Goal: Information Seeking & Learning: Learn about a topic

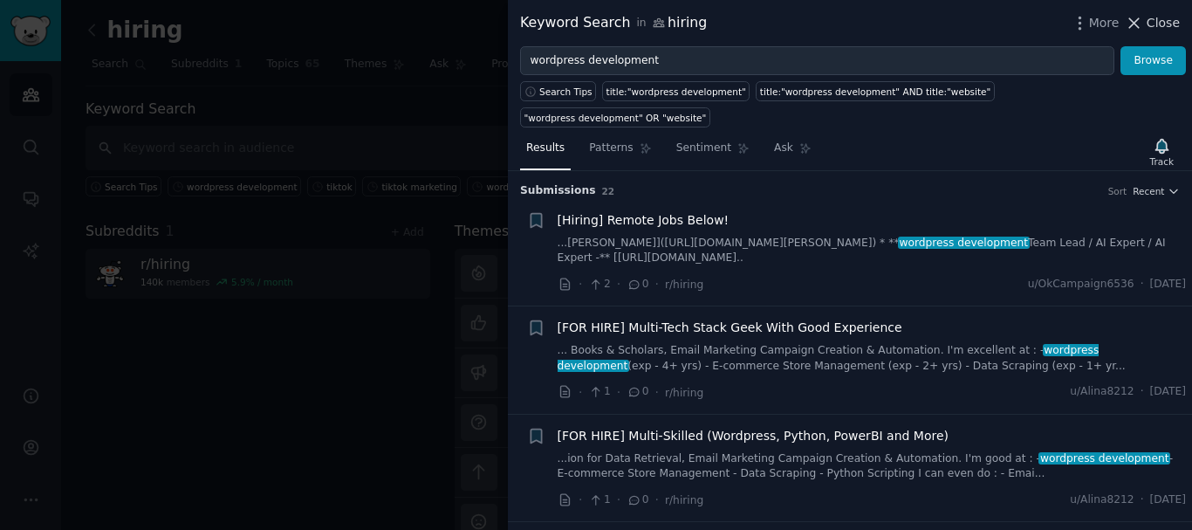
click at [1178, 26] on span "Close" at bounding box center [1163, 23] width 33 height 18
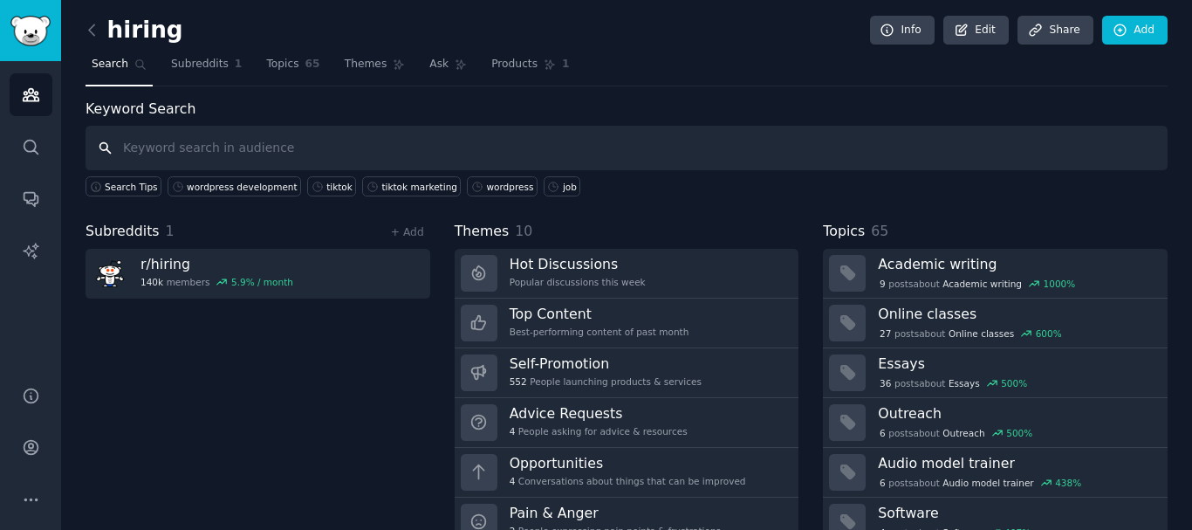
click at [219, 148] on input "text" at bounding box center [627, 148] width 1082 height 45
type input "wordpress"
click at [402, 230] on link "+ Add" at bounding box center [407, 232] width 33 height 12
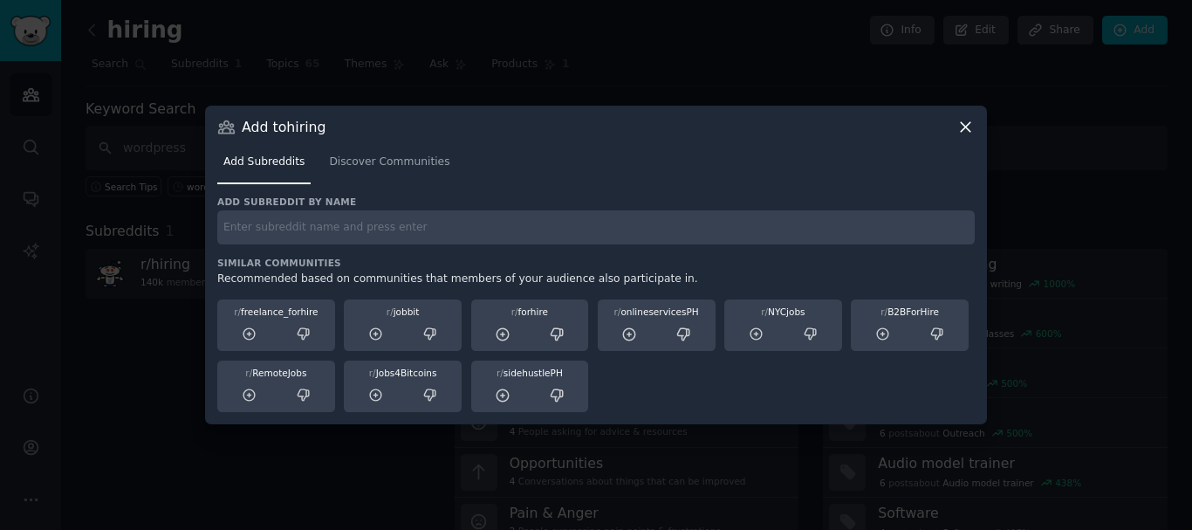
click at [326, 231] on input "text" at bounding box center [596, 227] width 758 height 34
type input "wordpresshiring"
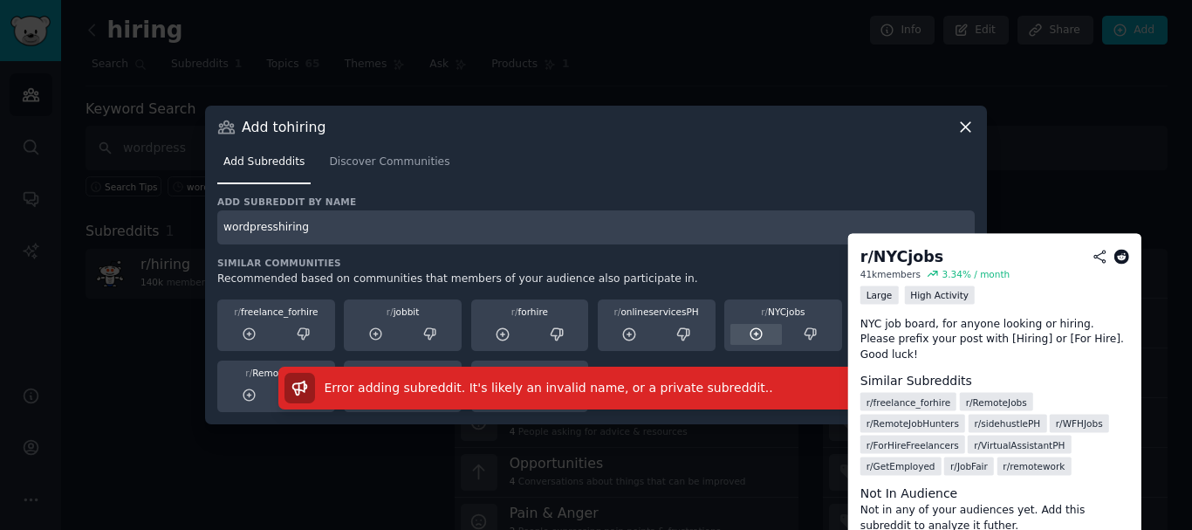
click at [752, 337] on icon at bounding box center [756, 333] width 11 height 11
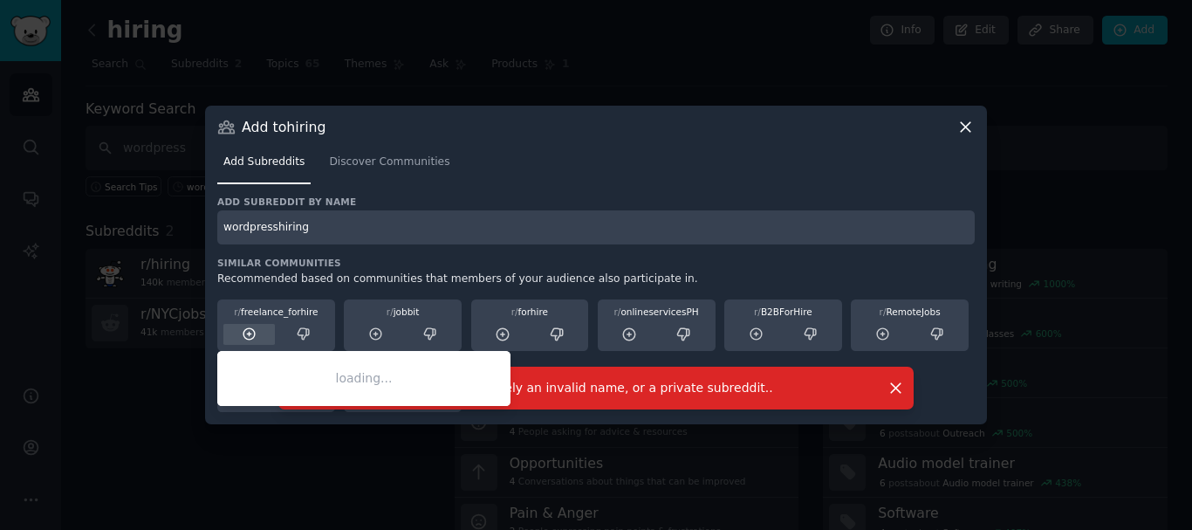
click at [245, 333] on icon at bounding box center [250, 334] width 16 height 16
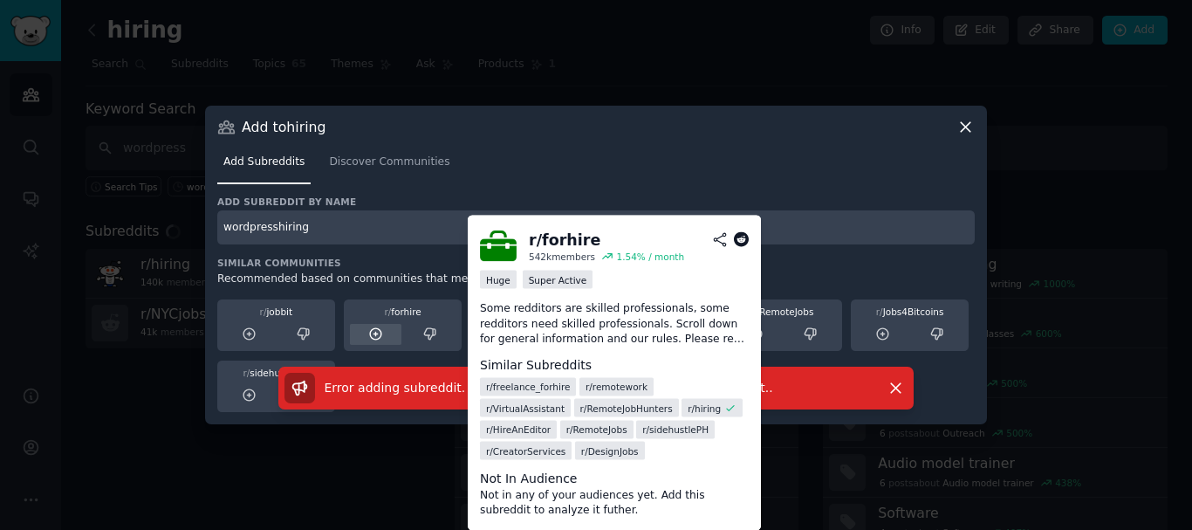
click at [375, 332] on icon at bounding box center [376, 334] width 16 height 16
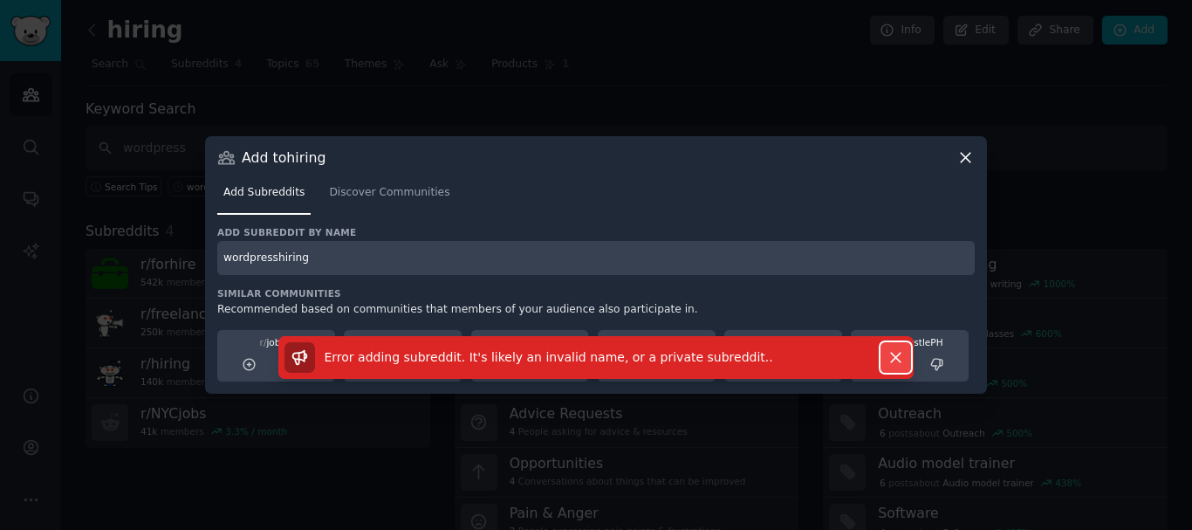
click at [903, 355] on icon "button" at bounding box center [896, 357] width 18 height 18
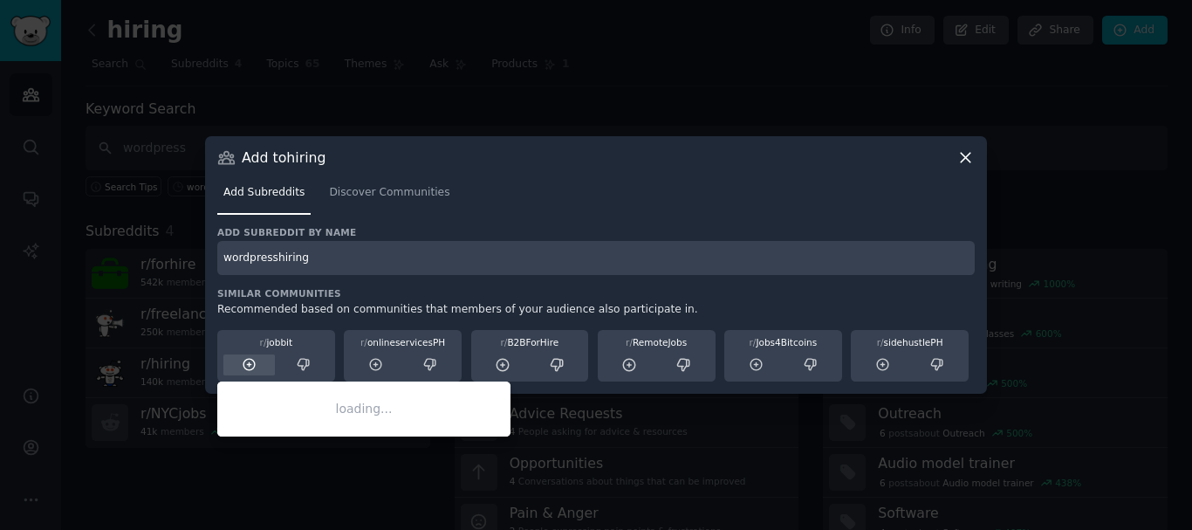
click at [247, 360] on icon at bounding box center [249, 364] width 11 height 11
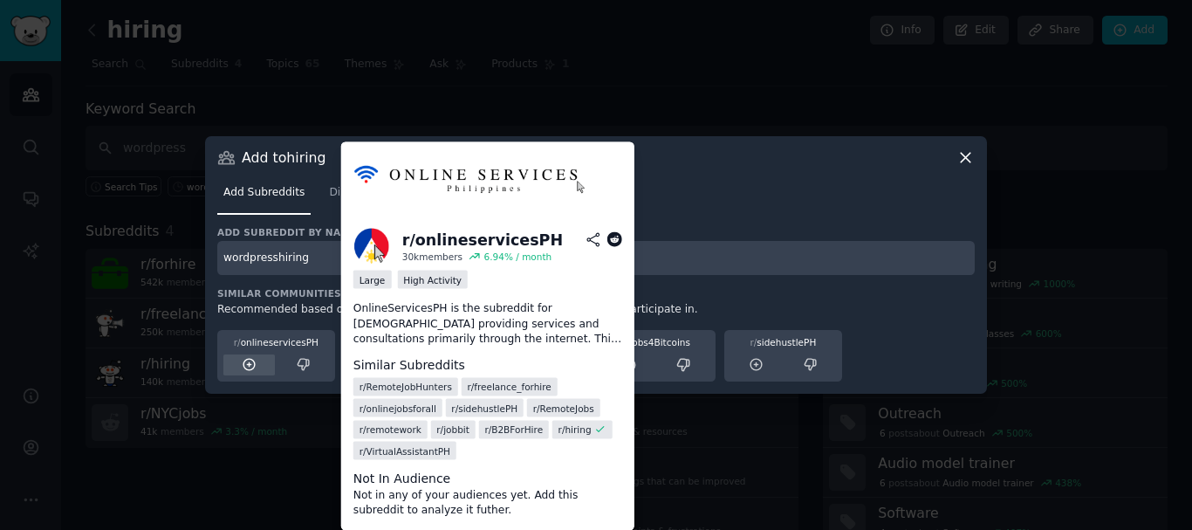
click at [251, 368] on icon at bounding box center [250, 365] width 16 height 16
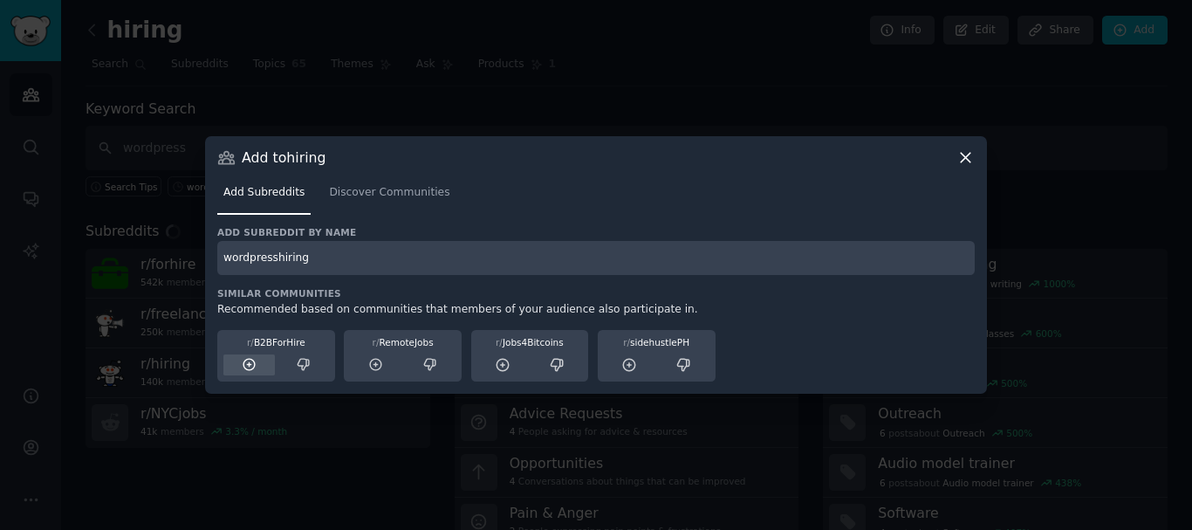
click at [251, 361] on icon at bounding box center [250, 365] width 16 height 16
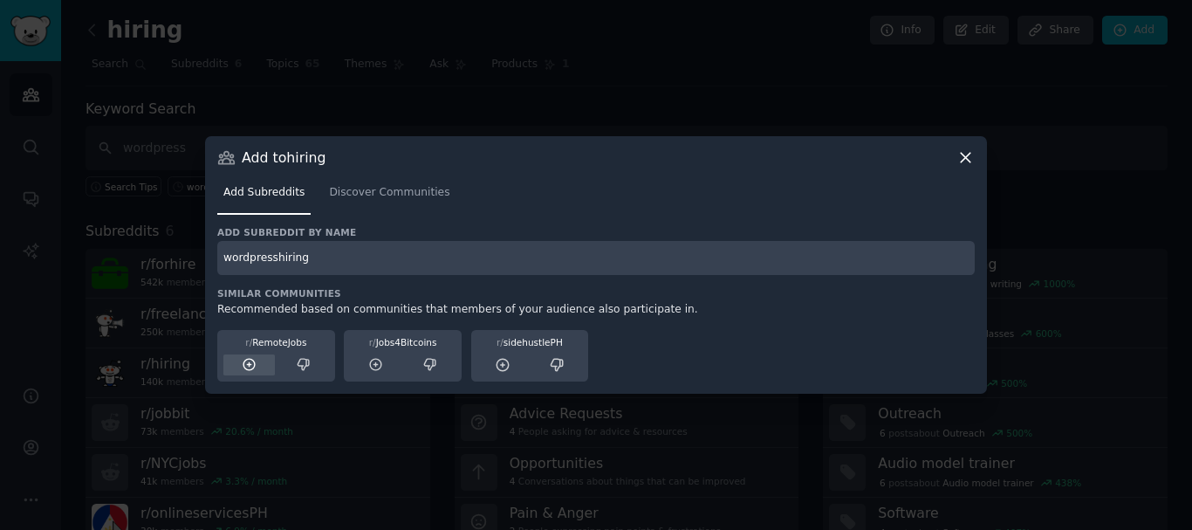
click at [255, 364] on icon at bounding box center [249, 364] width 11 height 11
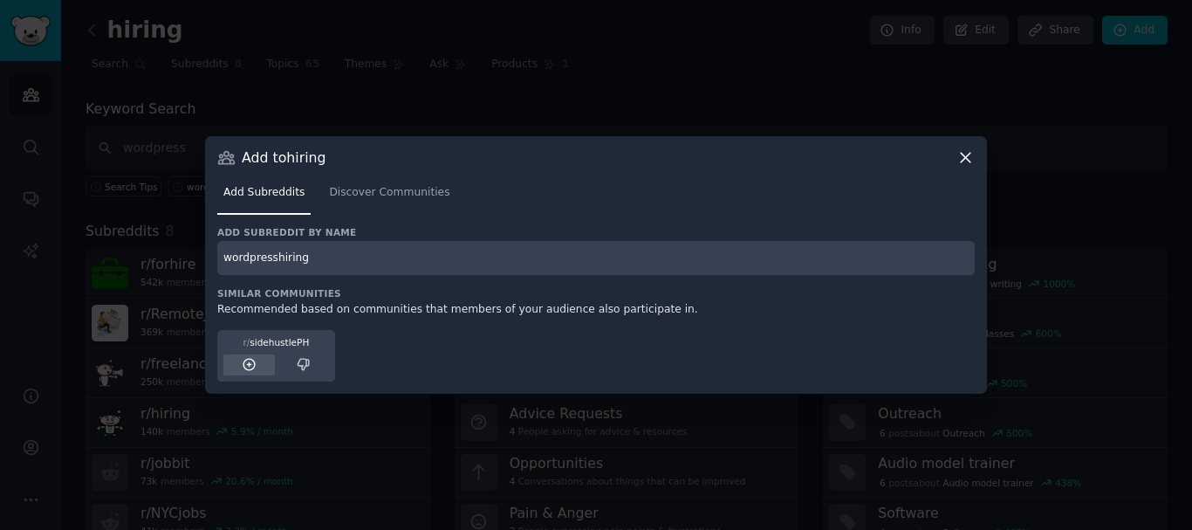
click at [253, 364] on icon at bounding box center [250, 365] width 16 height 16
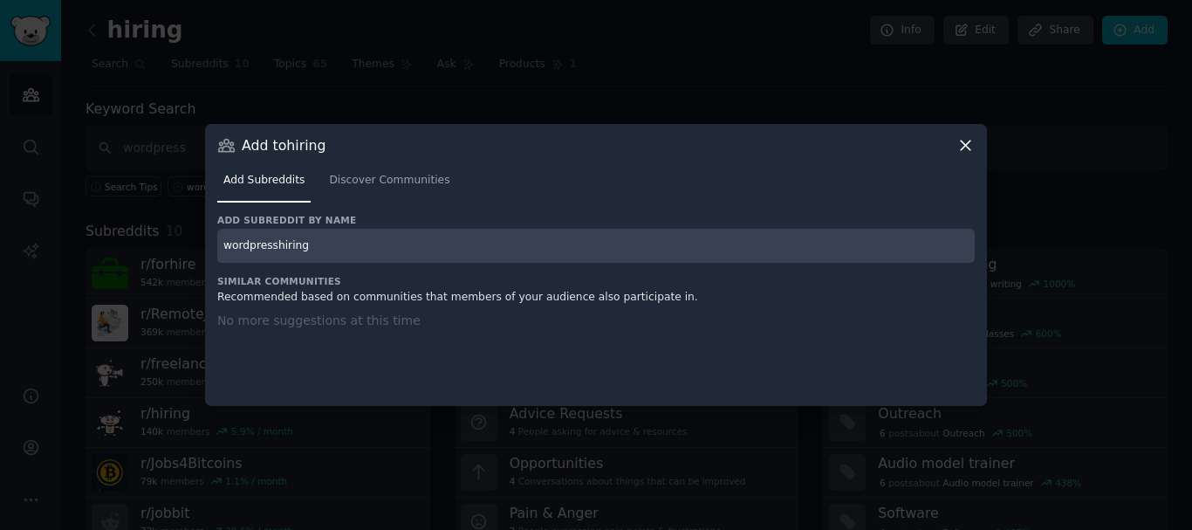
click at [971, 148] on icon at bounding box center [966, 145] width 18 height 18
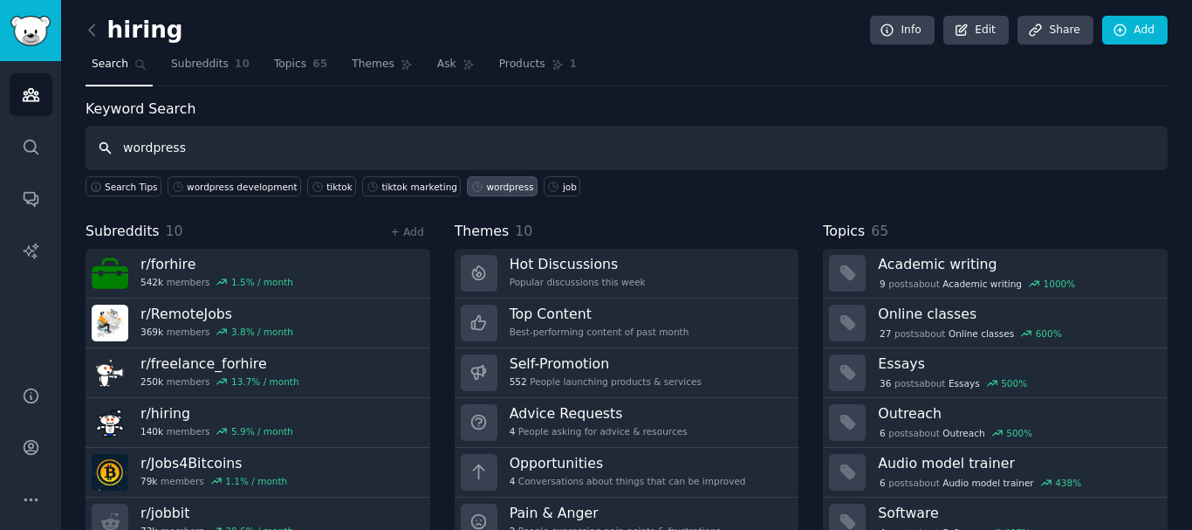
click at [200, 150] on input "wordpress" at bounding box center [627, 148] width 1082 height 45
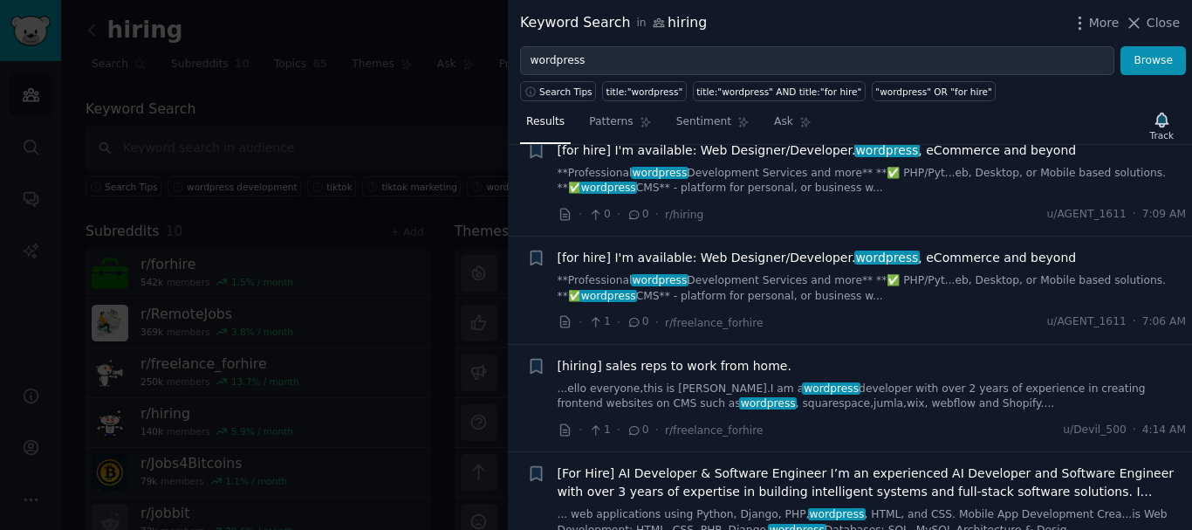
scroll to position [87, 0]
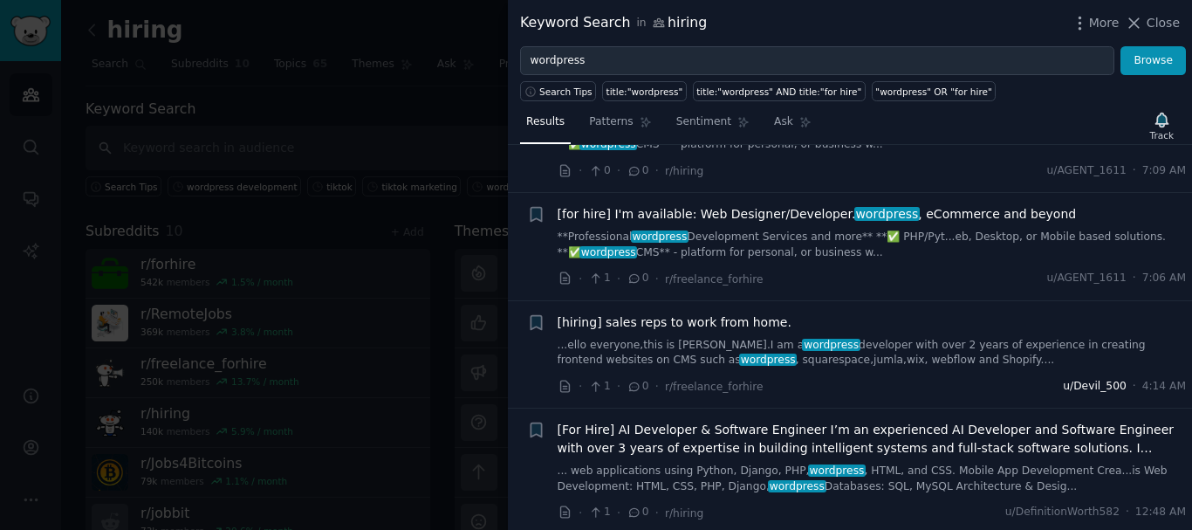
click at [1096, 380] on span "u/Devil_500" at bounding box center [1094, 387] width 63 height 16
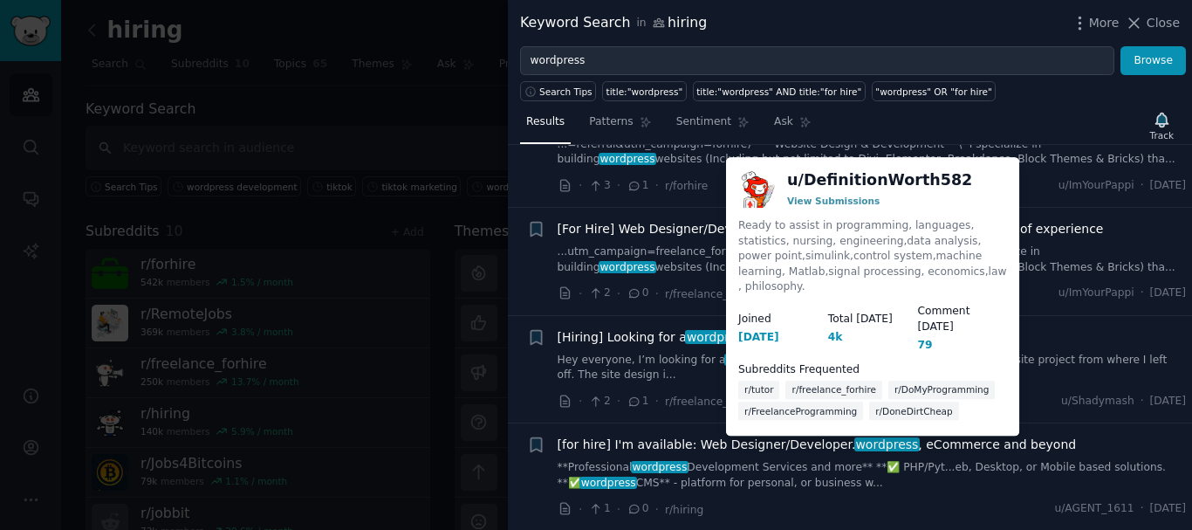
scroll to position [524, 0]
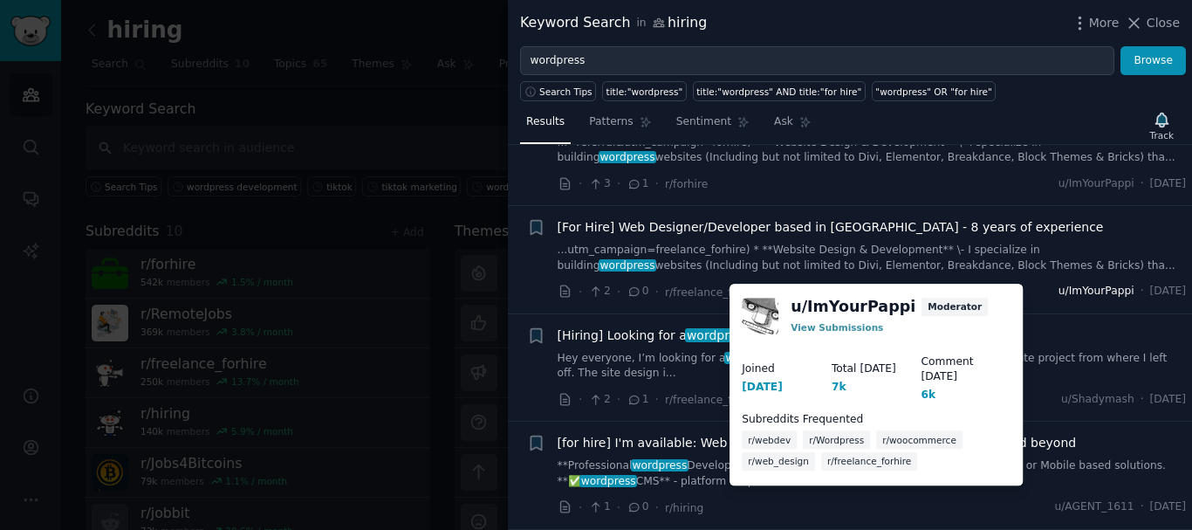
click at [1059, 287] on span "u/ImYourPappi" at bounding box center [1097, 292] width 76 height 16
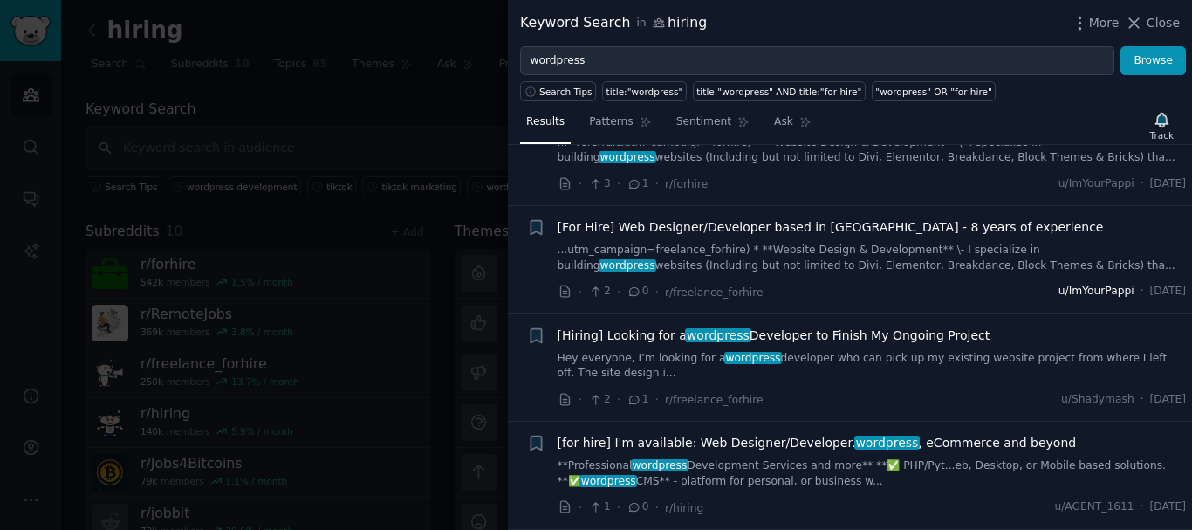
click at [1081, 289] on span "u/ImYourPappi" at bounding box center [1097, 292] width 76 height 16
click at [1076, 294] on span "u/ImYourPappi" at bounding box center [1097, 292] width 76 height 16
click at [1073, 278] on div "[For Hire] Web Designer/Developer based in Canada - 8 years of experience ...ut…" at bounding box center [872, 259] width 629 height 83
click at [1096, 287] on div "u/ImYourPappi · Tue 10/14/2025" at bounding box center [1122, 292] width 127 height 16
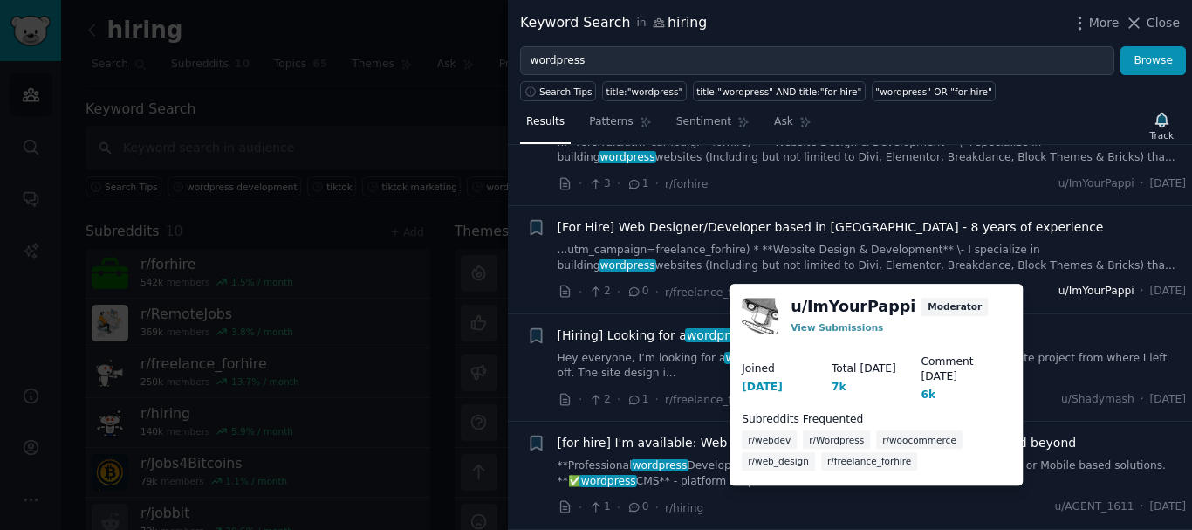
click at [1062, 289] on span "u/ImYourPappi" at bounding box center [1097, 292] width 76 height 16
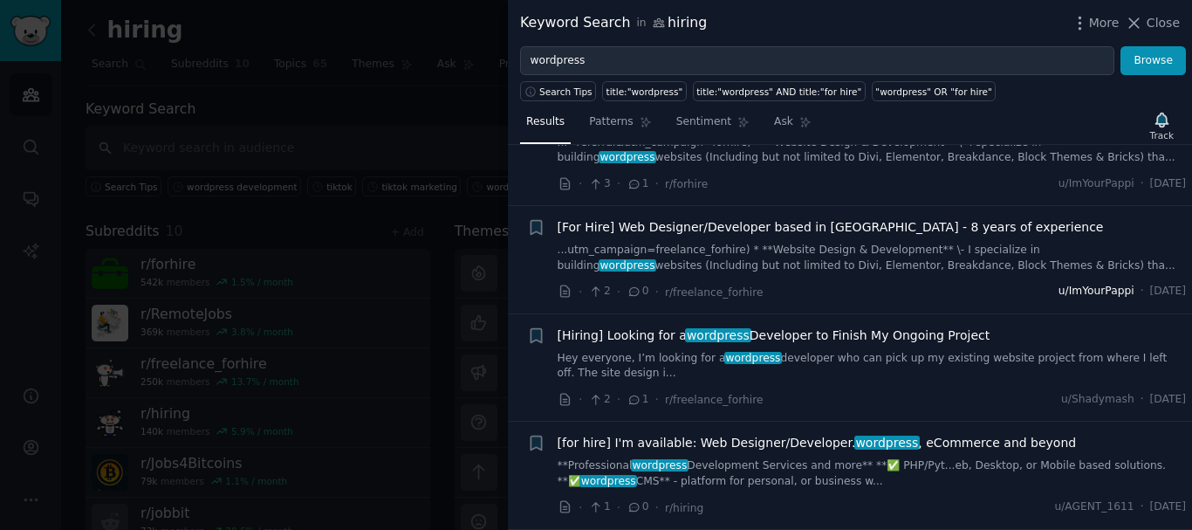
click at [1059, 294] on span "u/ImYourPappi" at bounding box center [1097, 292] width 76 height 16
click at [1059, 285] on span "u/ImYourPappi" at bounding box center [1097, 292] width 76 height 16
click at [1028, 282] on div "[For Hire] Web Designer/Developer based in Canada - 8 years of experience ...ut…" at bounding box center [872, 259] width 629 height 83
click at [1059, 295] on span "u/ImYourPappi" at bounding box center [1097, 292] width 76 height 16
click at [1141, 290] on span "·" at bounding box center [1142, 292] width 3 height 16
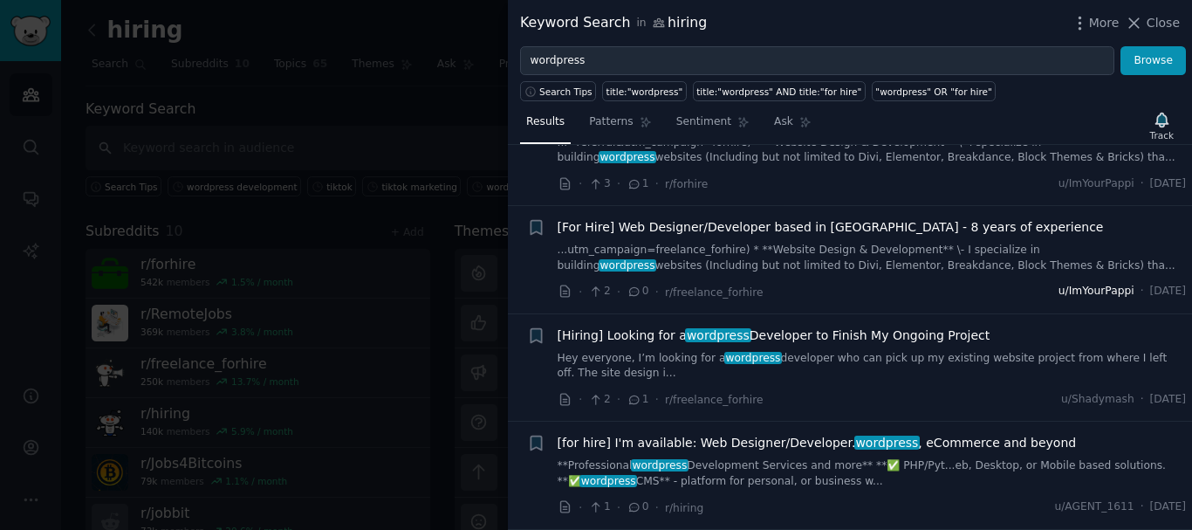
click at [1084, 293] on span "u/ImYourPappi" at bounding box center [1097, 292] width 76 height 16
click at [1082, 298] on span "u/ImYourPappi" at bounding box center [1097, 292] width 76 height 16
click at [1062, 397] on span "u/Shadymash" at bounding box center [1098, 400] width 73 height 16
click at [1062, 403] on span "u/Shadymash" at bounding box center [1098, 400] width 73 height 16
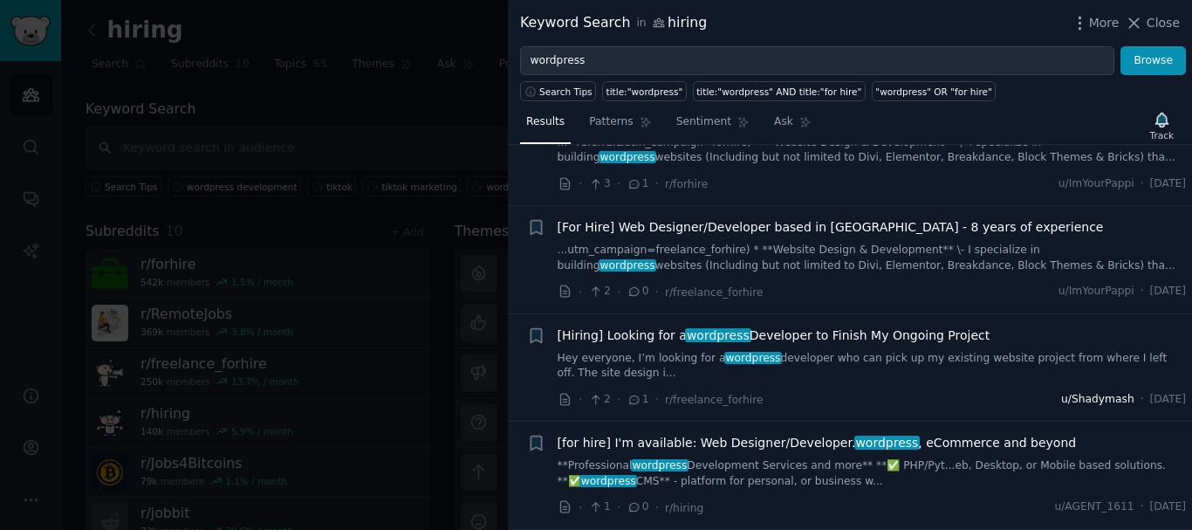
click at [1062, 397] on span "u/Shadymash" at bounding box center [1098, 400] width 73 height 16
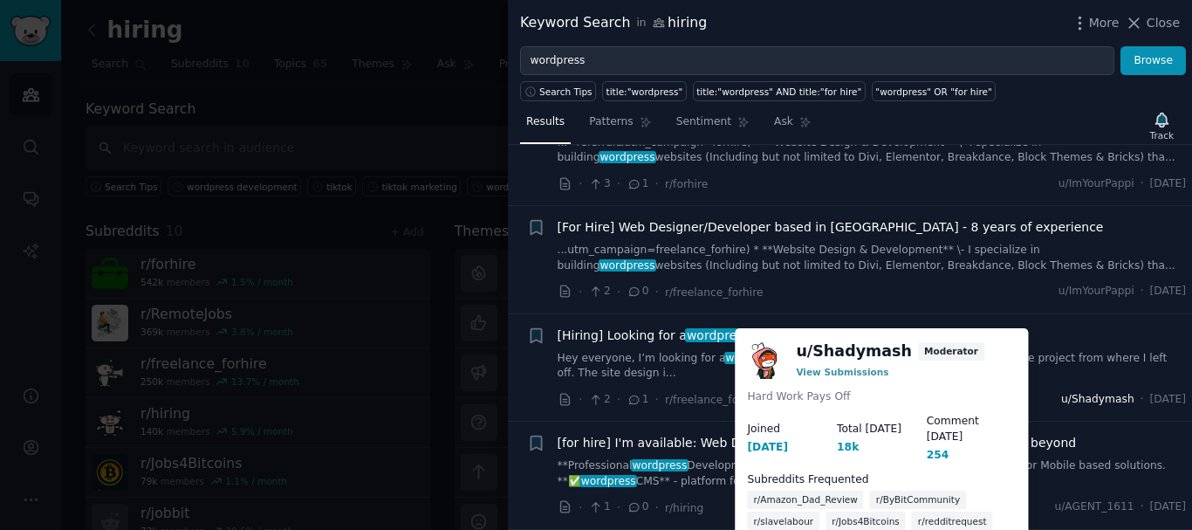
click at [1063, 399] on span "u/Shadymash" at bounding box center [1098, 400] width 73 height 16
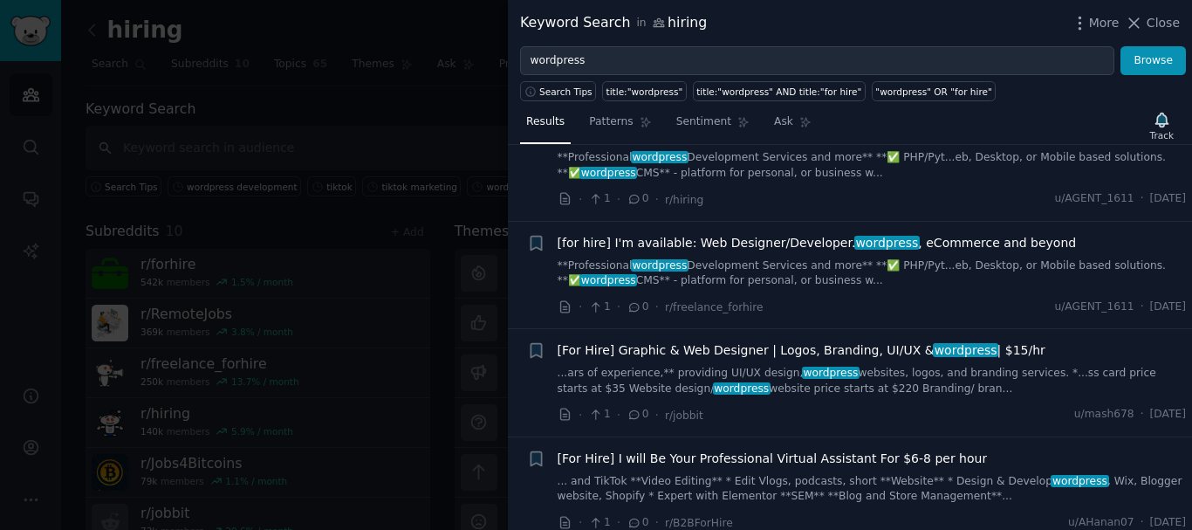
scroll to position [873, 0]
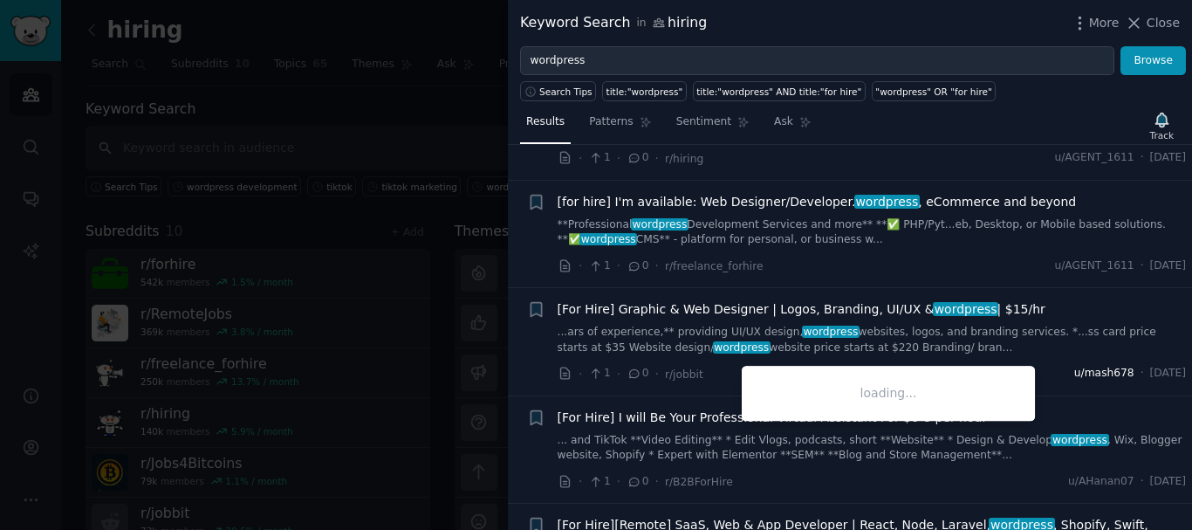
click at [1075, 368] on span "u/mash678" at bounding box center [1105, 374] width 60 height 16
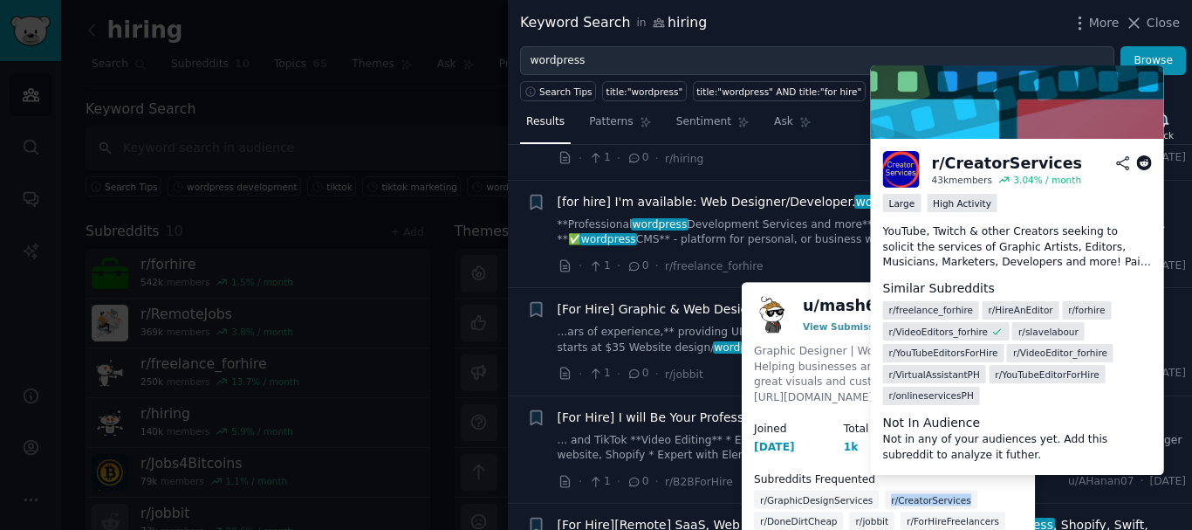
drag, startPoint x: 945, startPoint y: 482, endPoint x: 873, endPoint y: 481, distance: 72.5
click at [885, 491] on div "r/CreatorServices" at bounding box center [931, 500] width 92 height 18
copy span "r/CreatorServices"
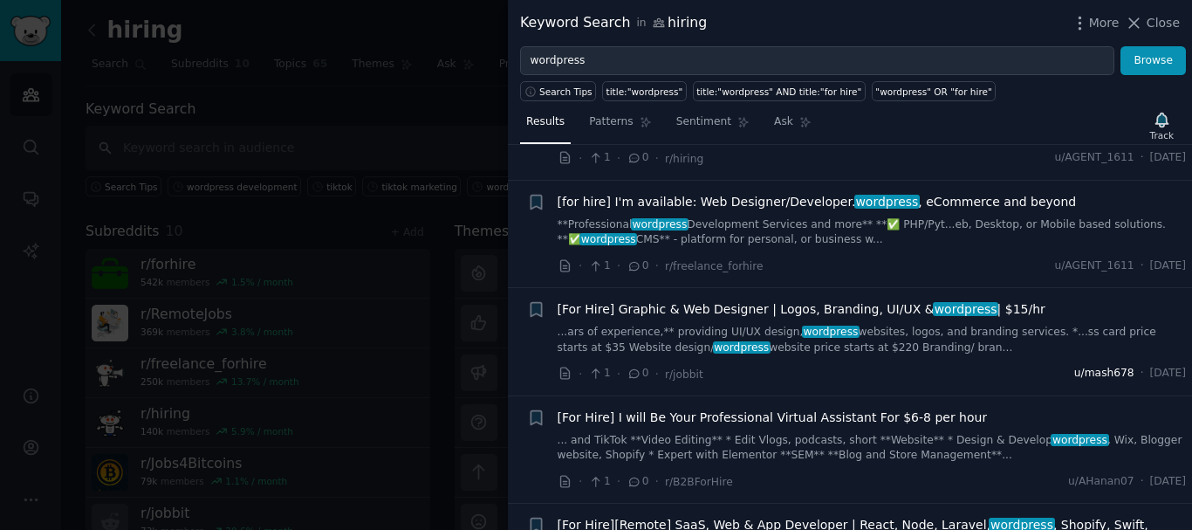
click at [1075, 370] on span "u/mash678" at bounding box center [1105, 374] width 60 height 16
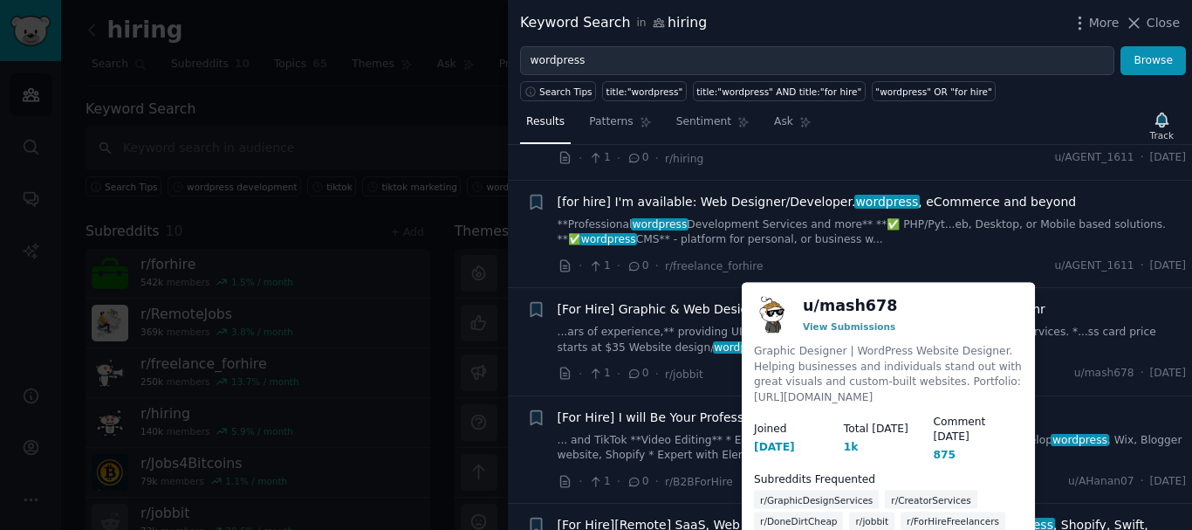
click at [897, 493] on span "r/CreatorServices" at bounding box center [930, 499] width 79 height 12
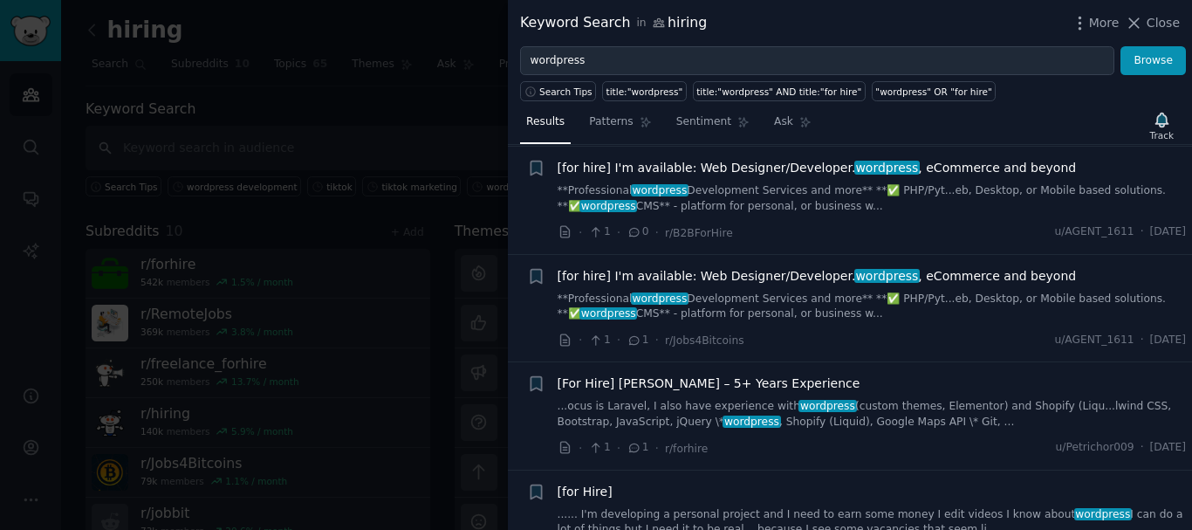
scroll to position [2008, 0]
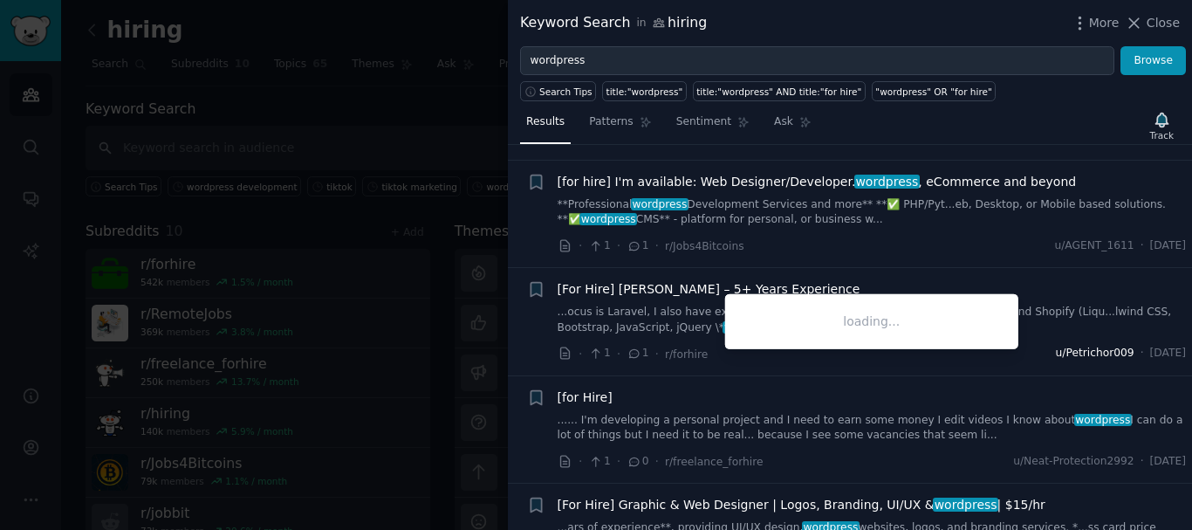
click at [1058, 346] on span "u/Petrichor009" at bounding box center [1095, 354] width 79 height 16
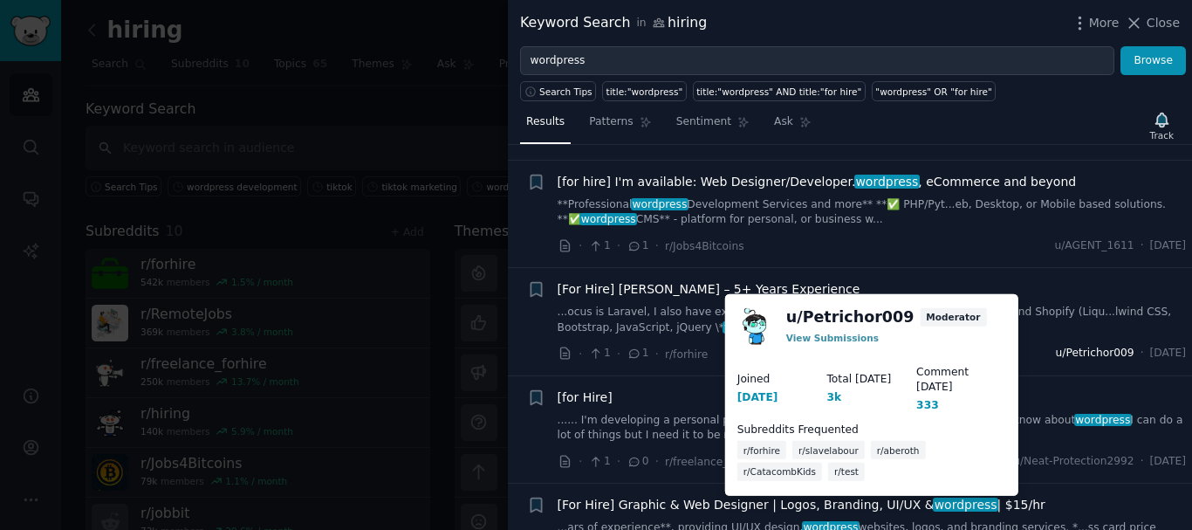
click at [1056, 346] on span "u/Petrichor009" at bounding box center [1095, 354] width 79 height 16
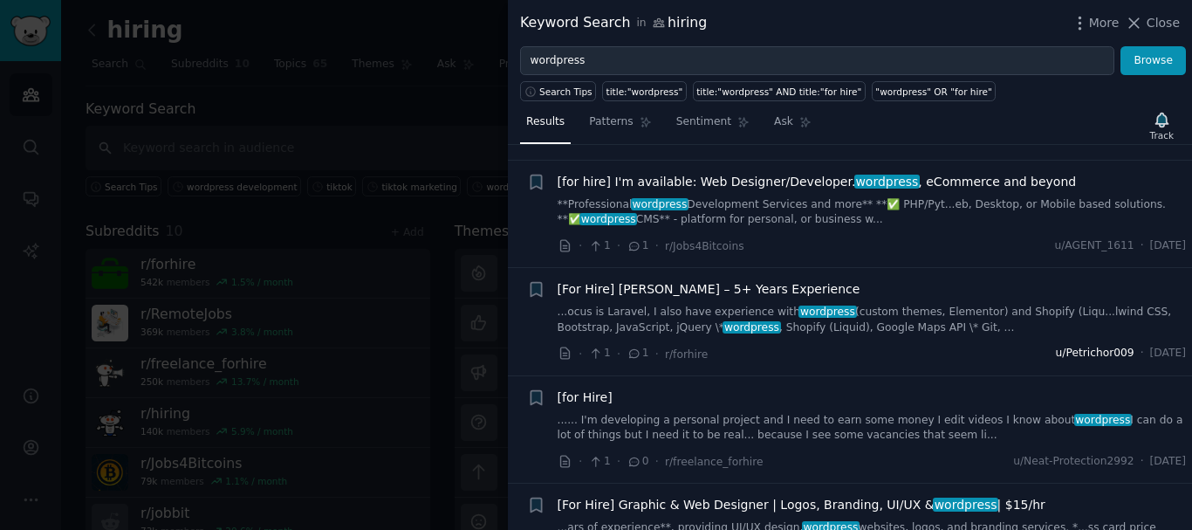
click at [1056, 346] on span "u/Petrichor009" at bounding box center [1095, 354] width 79 height 16
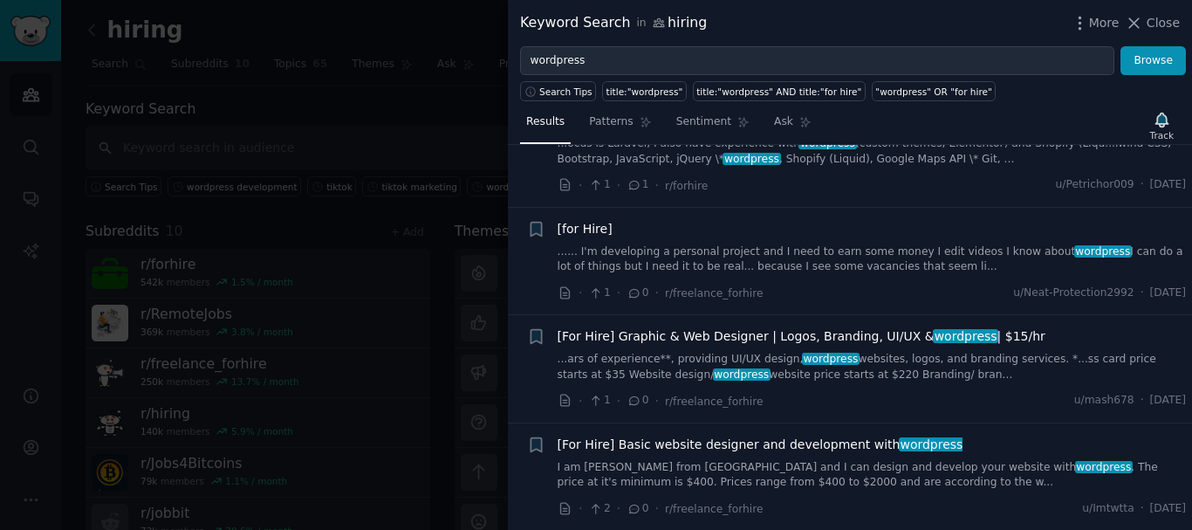
scroll to position [2182, 0]
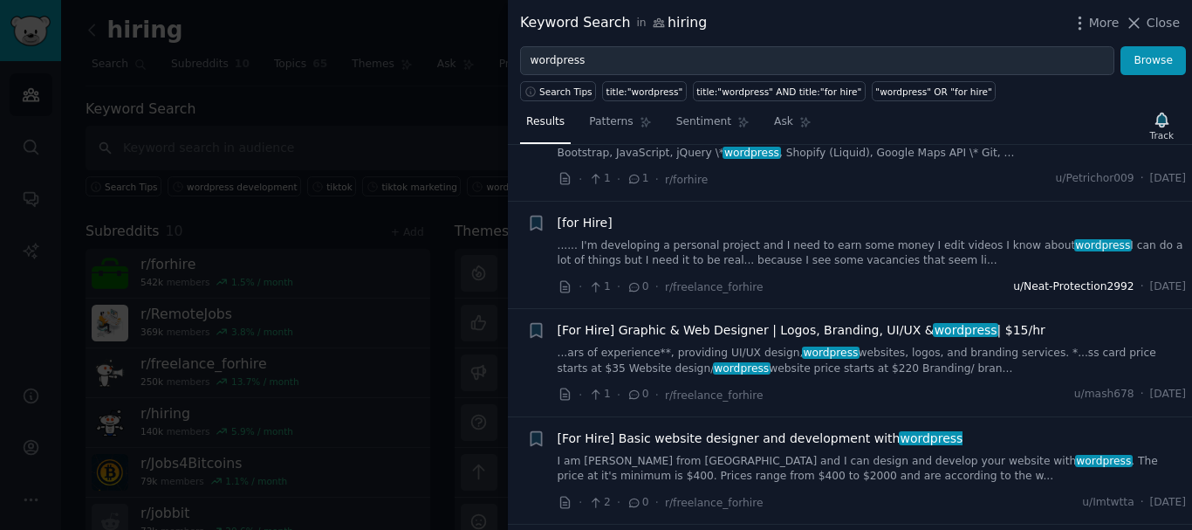
click at [1039, 279] on span "u/Neat-Protection2992" at bounding box center [1074, 287] width 120 height 16
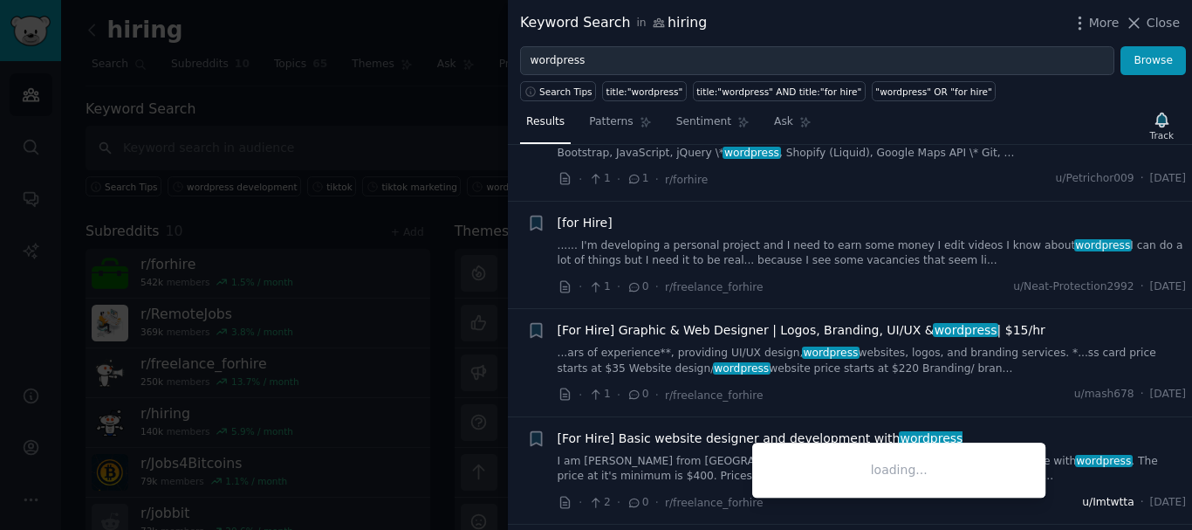
click at [1082, 495] on span "u/Imtwtta" at bounding box center [1108, 503] width 52 height 16
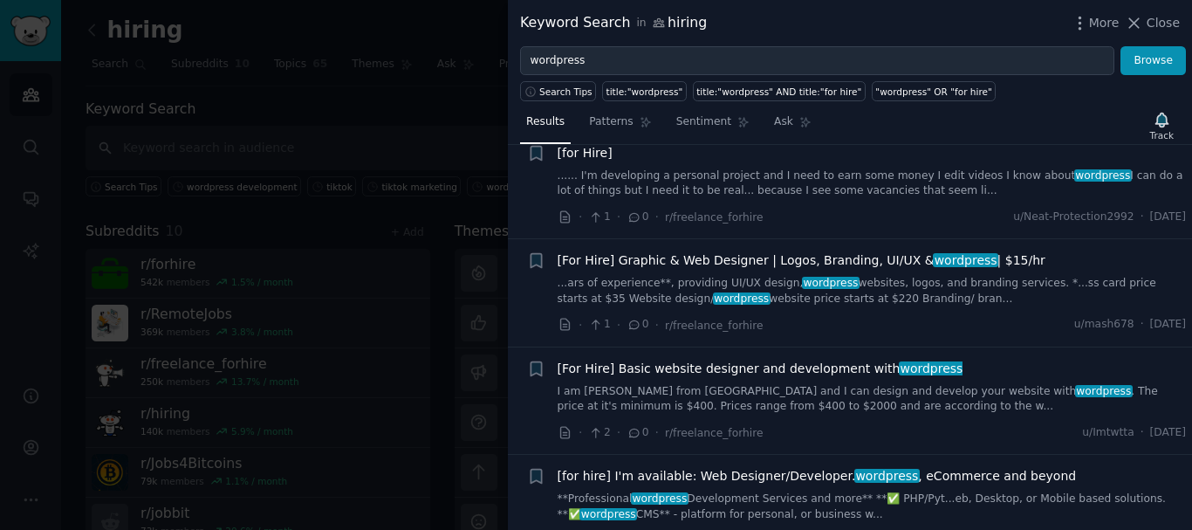
scroll to position [2270, 0]
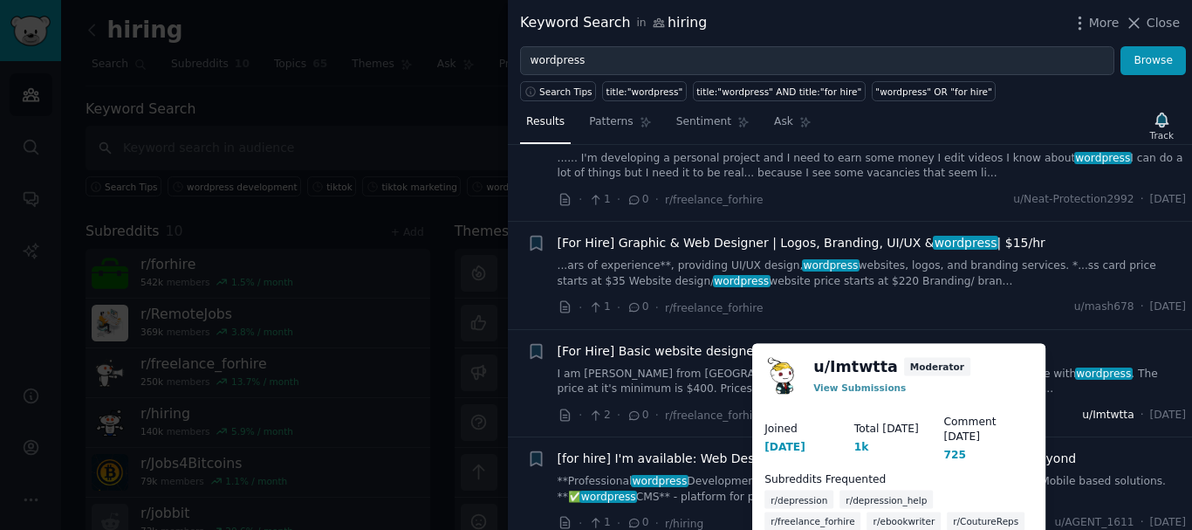
click at [1082, 408] on span "u/Imtwtta" at bounding box center [1108, 416] width 52 height 16
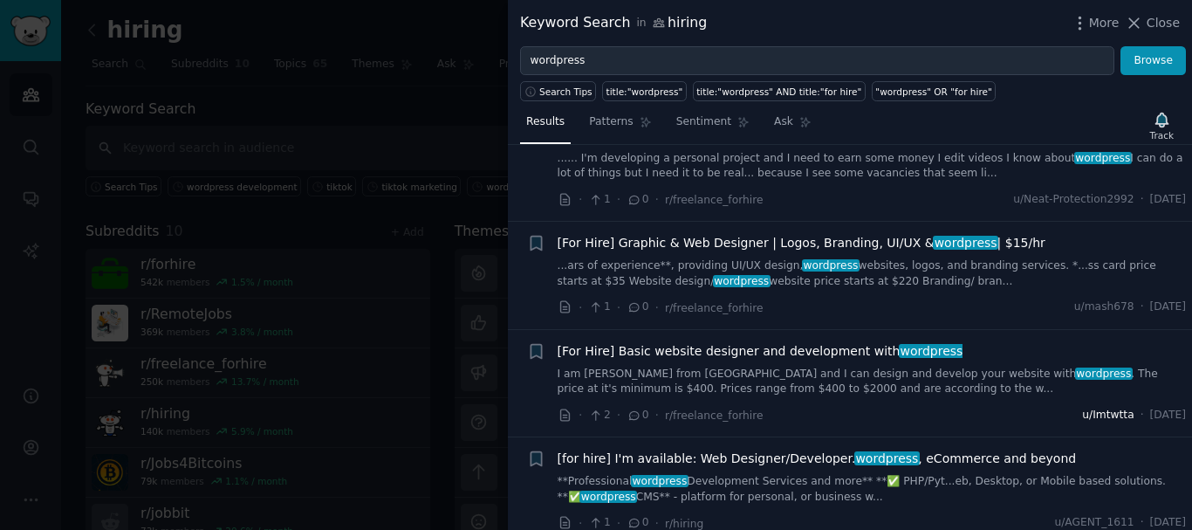
click at [1082, 408] on span "u/Imtwtta" at bounding box center [1108, 416] width 52 height 16
